Goal: Task Accomplishment & Management: Manage account settings

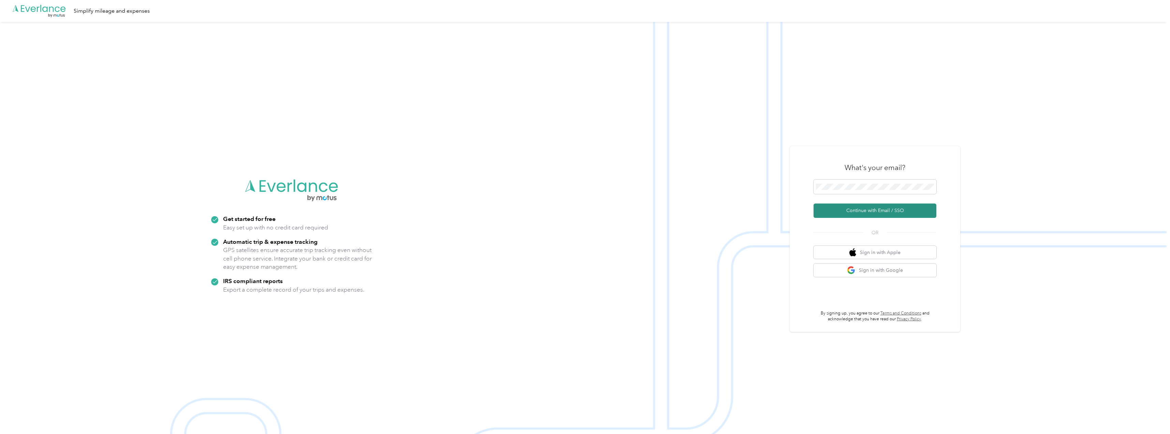
click at [880, 211] on button "Continue with Email / SSO" at bounding box center [875, 210] width 123 height 14
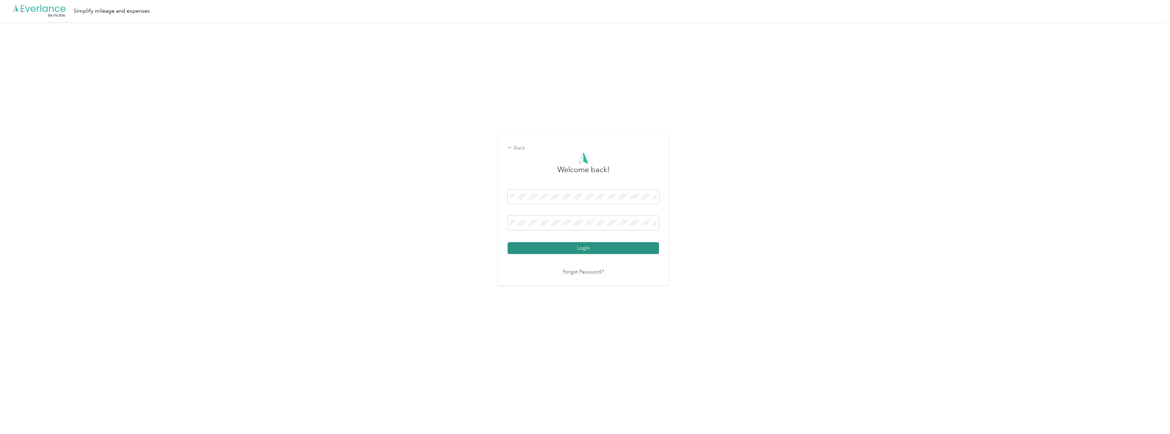
click at [583, 248] on button "Login" at bounding box center [583, 248] width 151 height 12
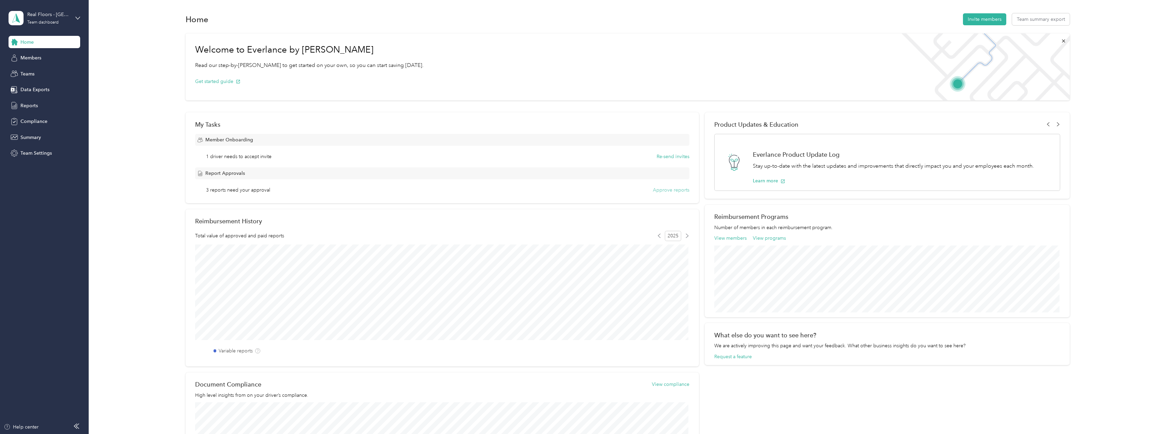
click at [671, 190] on button "Approve reports" at bounding box center [671, 189] width 37 height 7
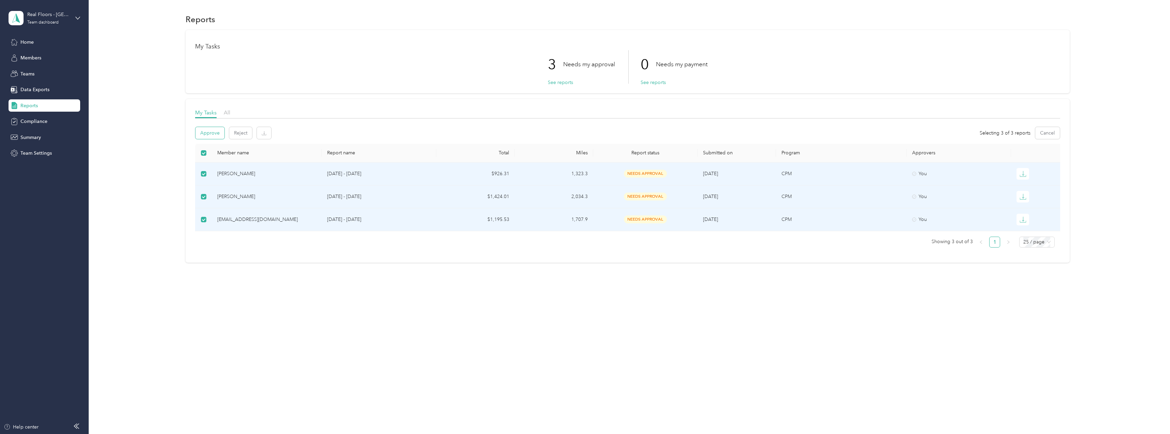
click at [215, 132] on button "Approve" at bounding box center [210, 133] width 29 height 12
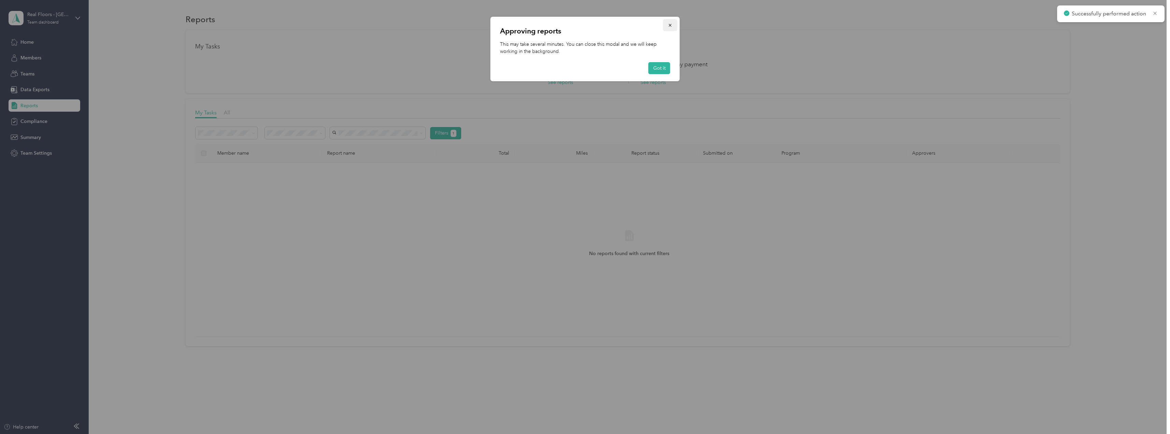
click at [671, 26] on icon "button" at bounding box center [670, 25] width 3 height 3
